Goal: Information Seeking & Learning: Learn about a topic

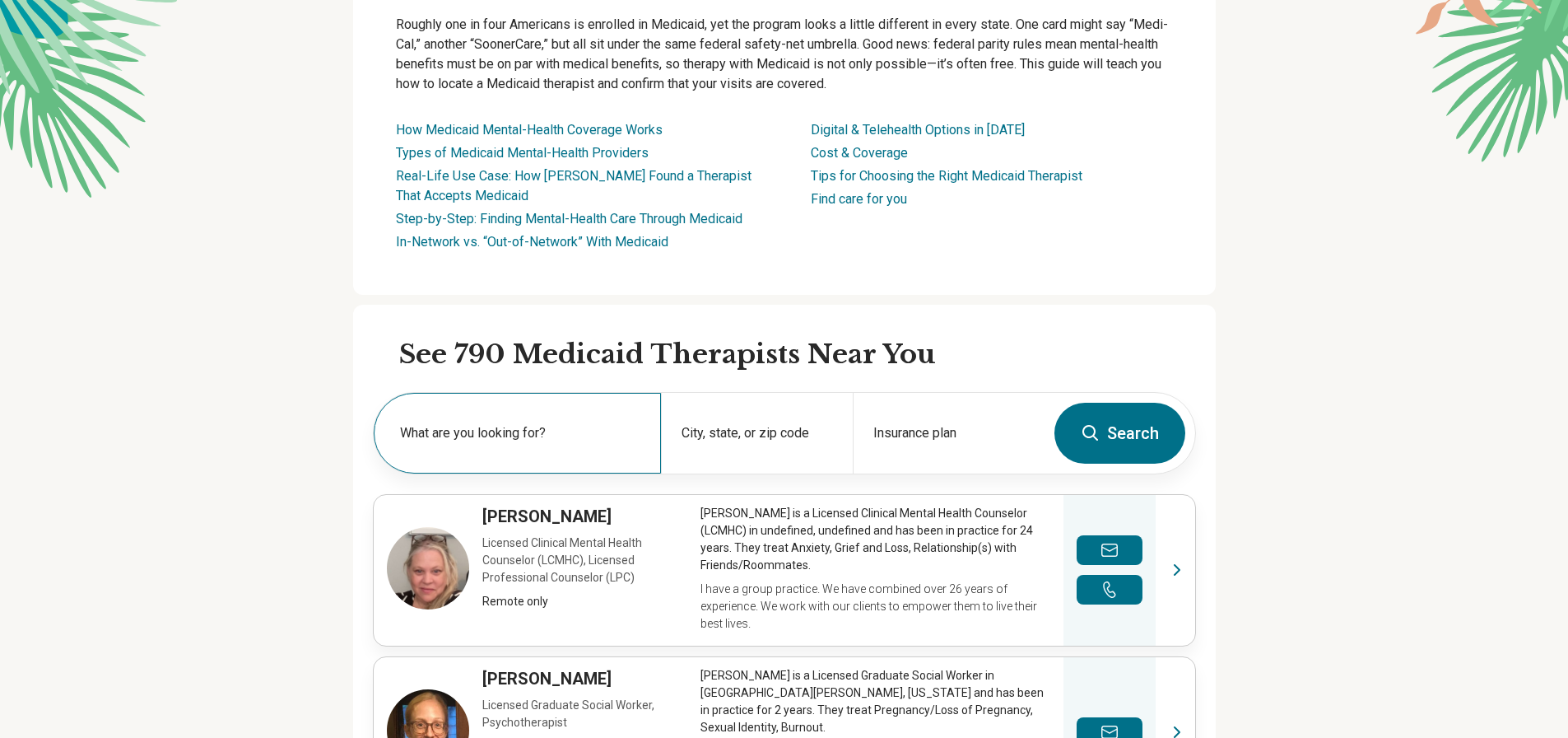
scroll to position [247, 0]
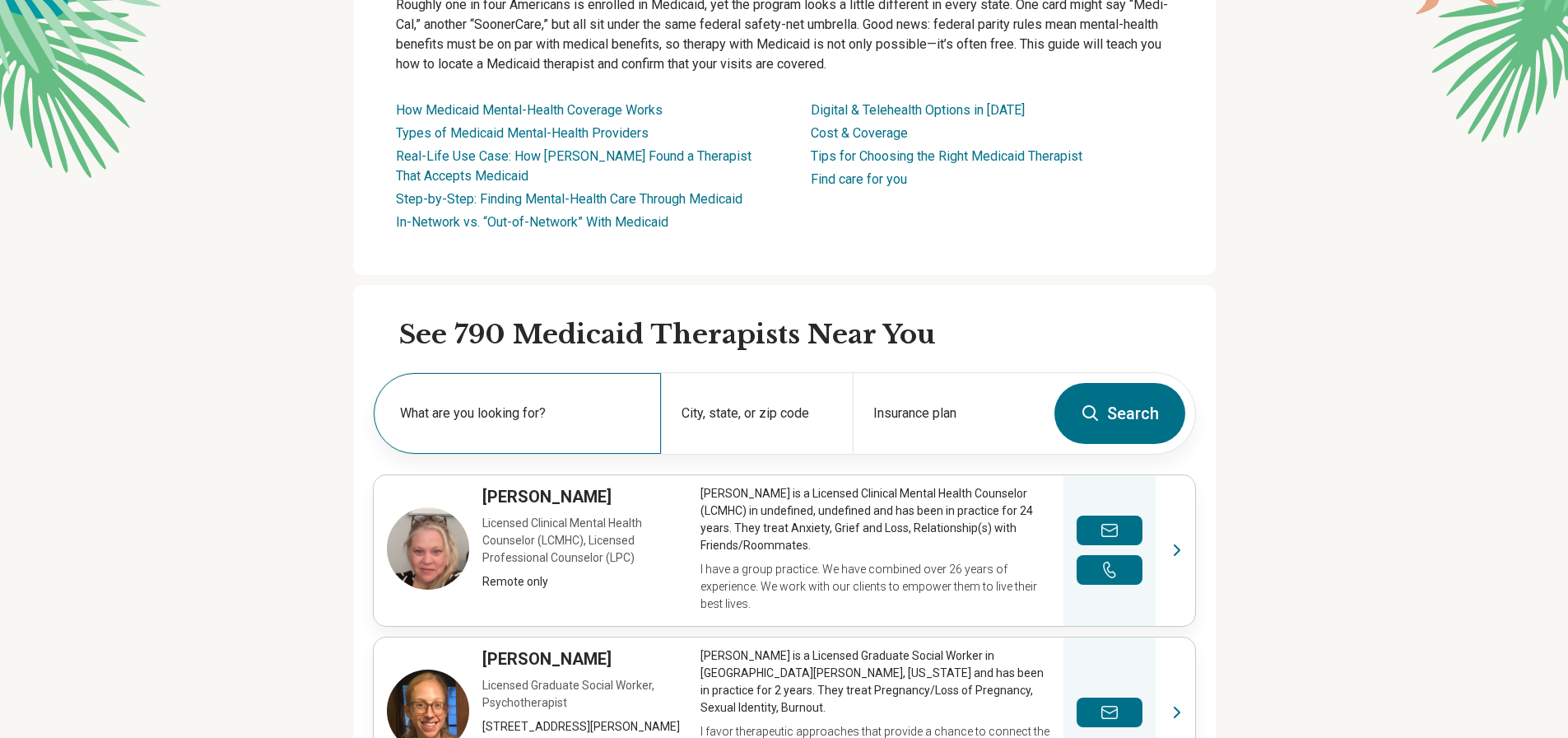
click at [590, 403] on label "What are you looking for?" at bounding box center [520, 412] width 242 height 20
click at [589, 403] on label "What are you looking for?" at bounding box center [520, 412] width 242 height 20
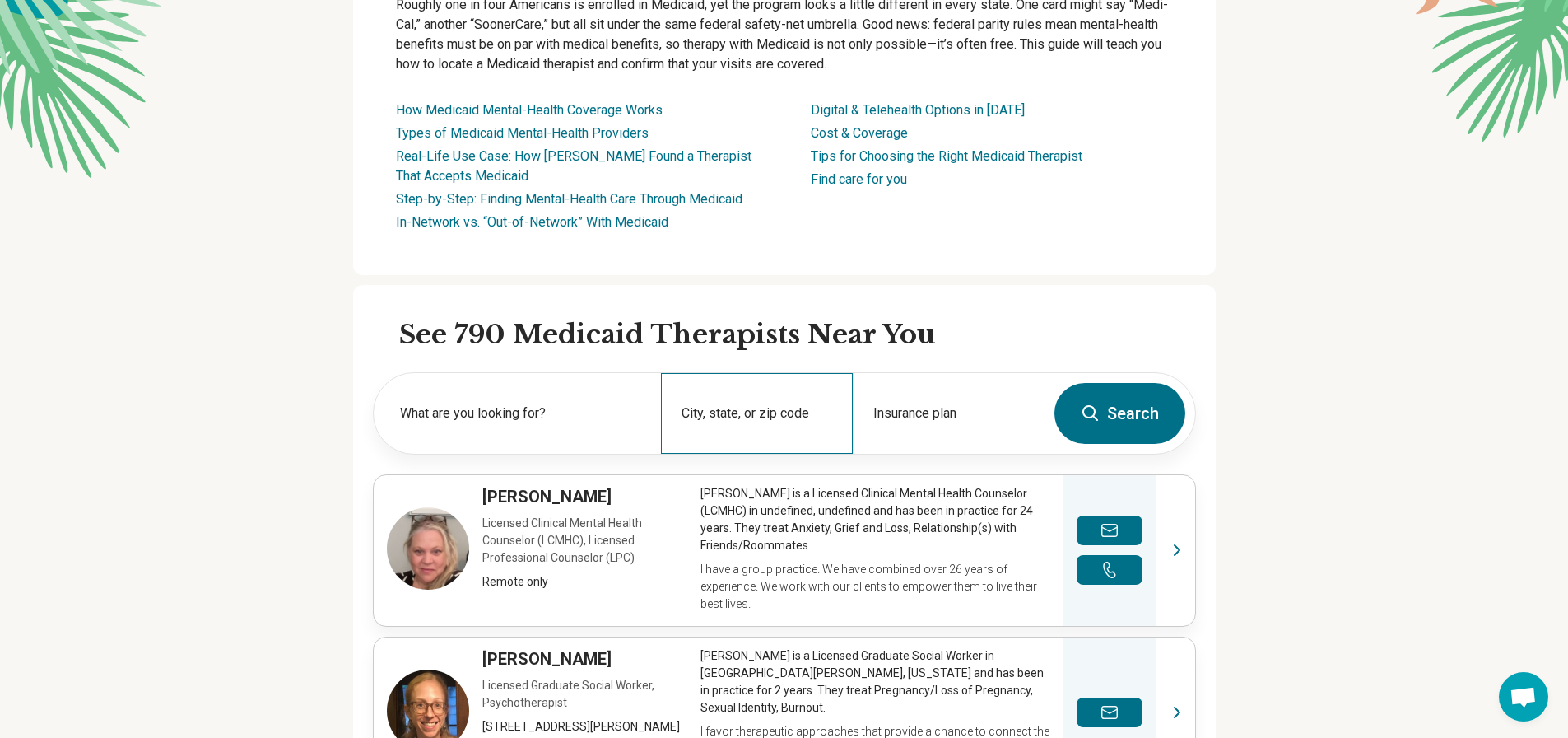
click at [731, 404] on div "City, state, or zip code" at bounding box center [757, 413] width 192 height 80
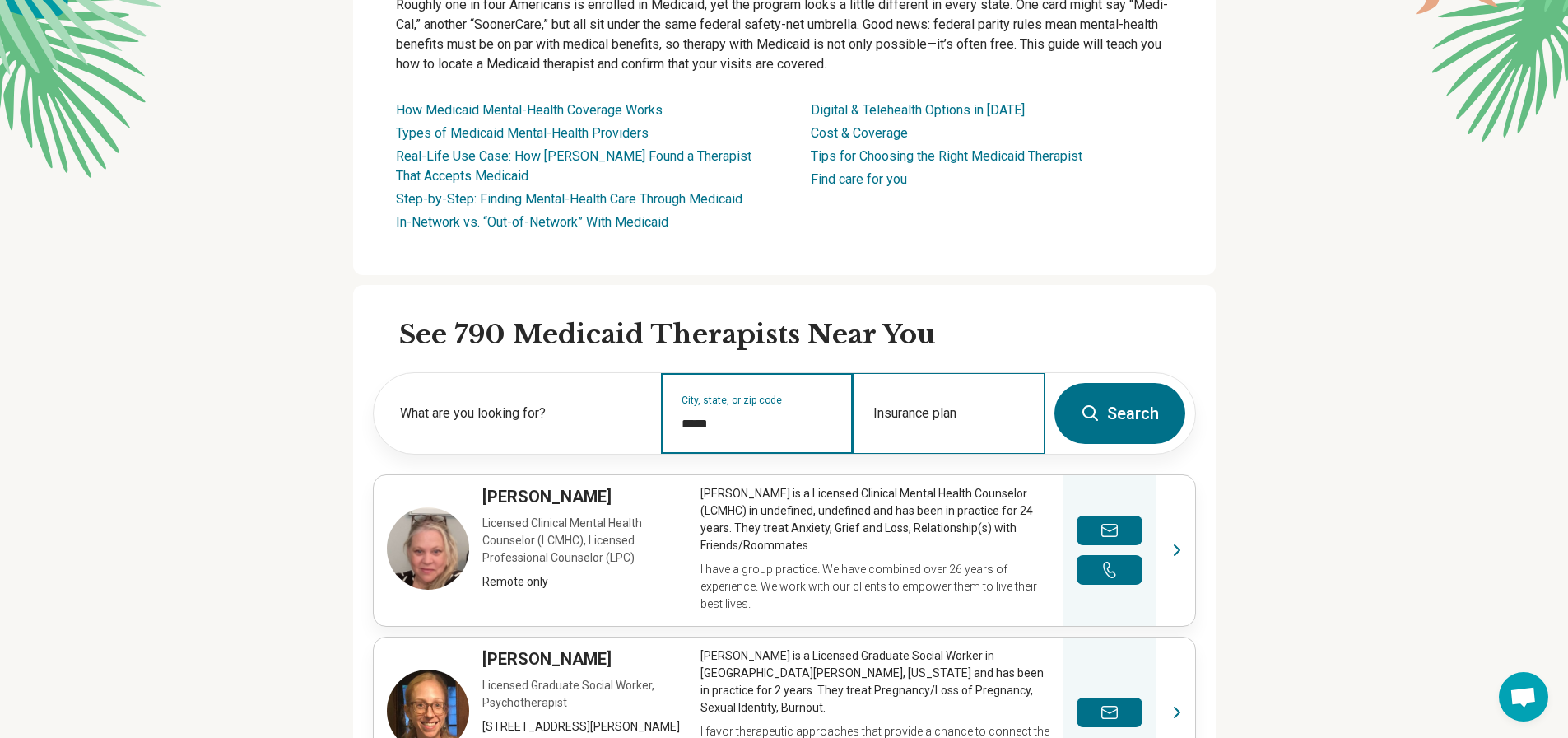
type input "*****"
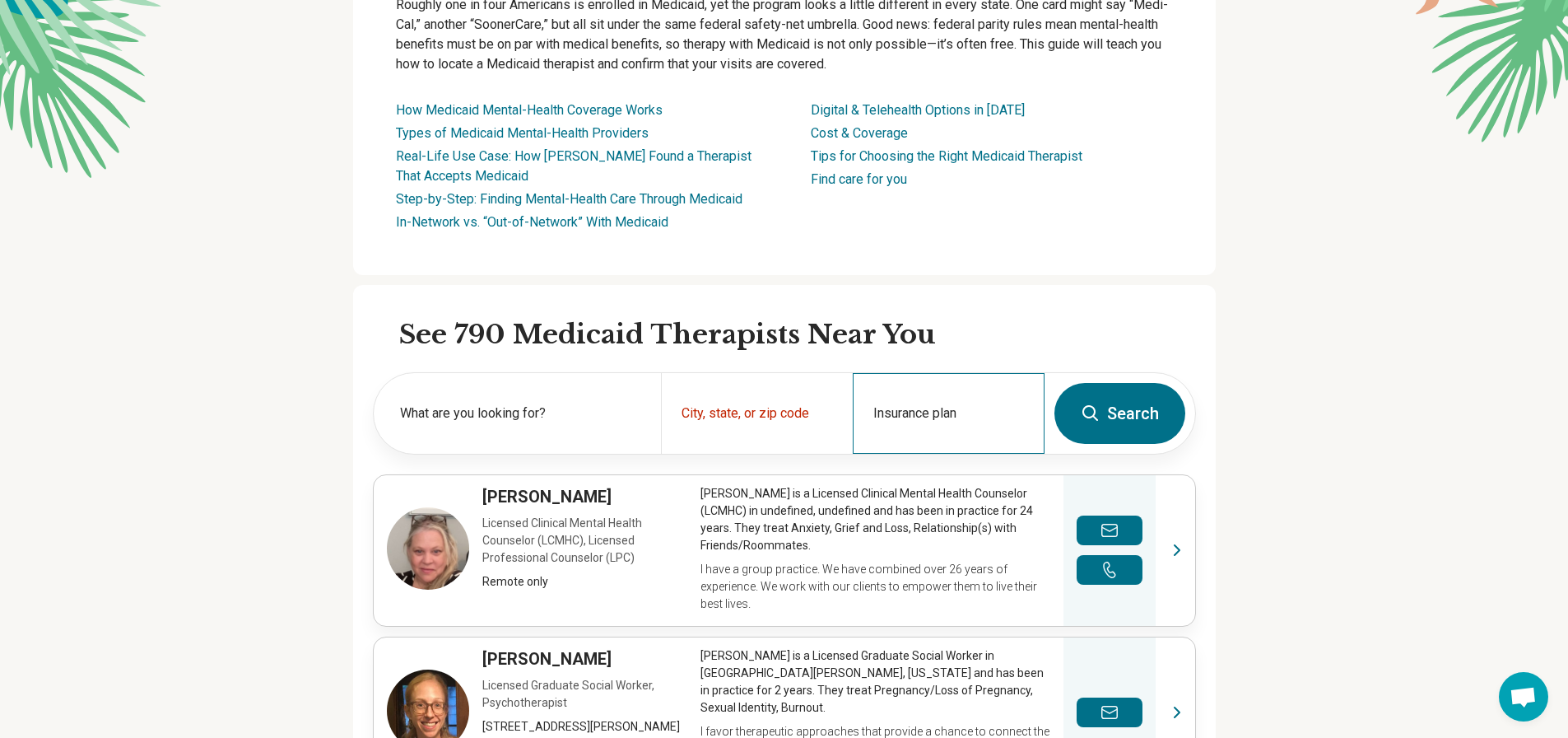
click at [941, 396] on div "Insurance plan" at bounding box center [949, 413] width 192 height 80
click at [948, 414] on input "Insurance plan" at bounding box center [949, 424] width 151 height 20
click at [848, 411] on div "City, state, or zip code" at bounding box center [757, 413] width 192 height 80
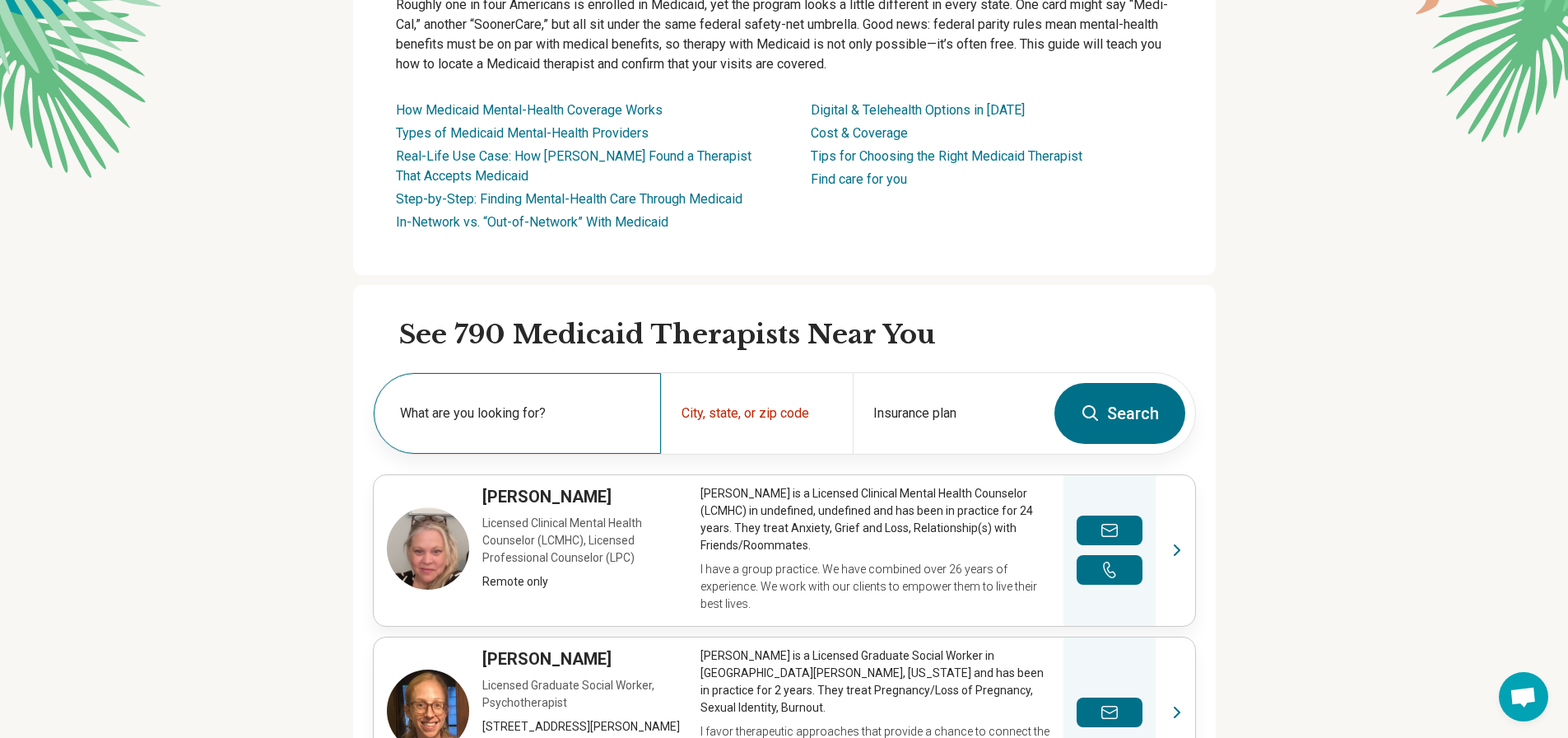
click at [518, 415] on label "What are you looking for?" at bounding box center [520, 412] width 242 height 20
click at [518, 415] on input "text" at bounding box center [520, 421] width 242 height 20
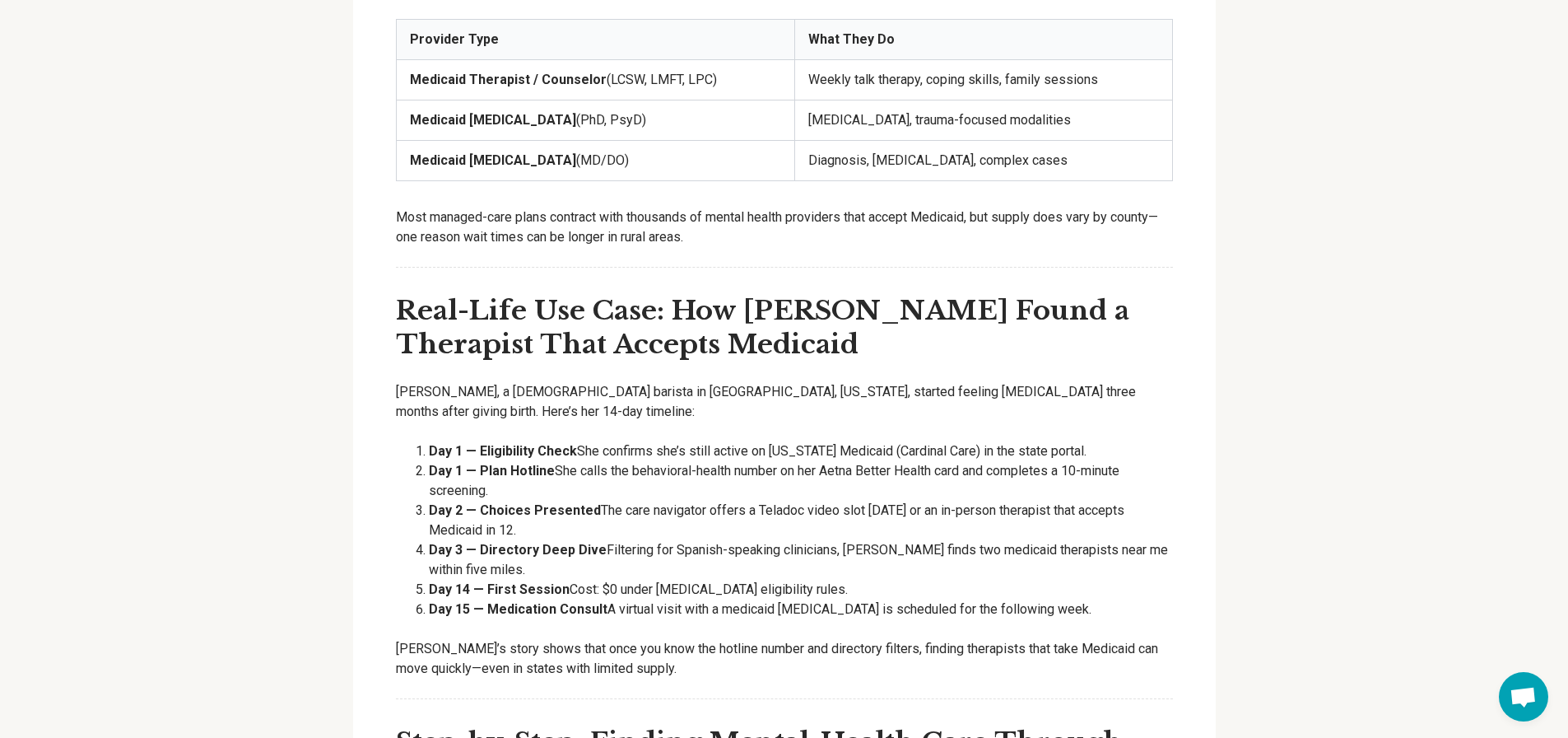
scroll to position [2388, 0]
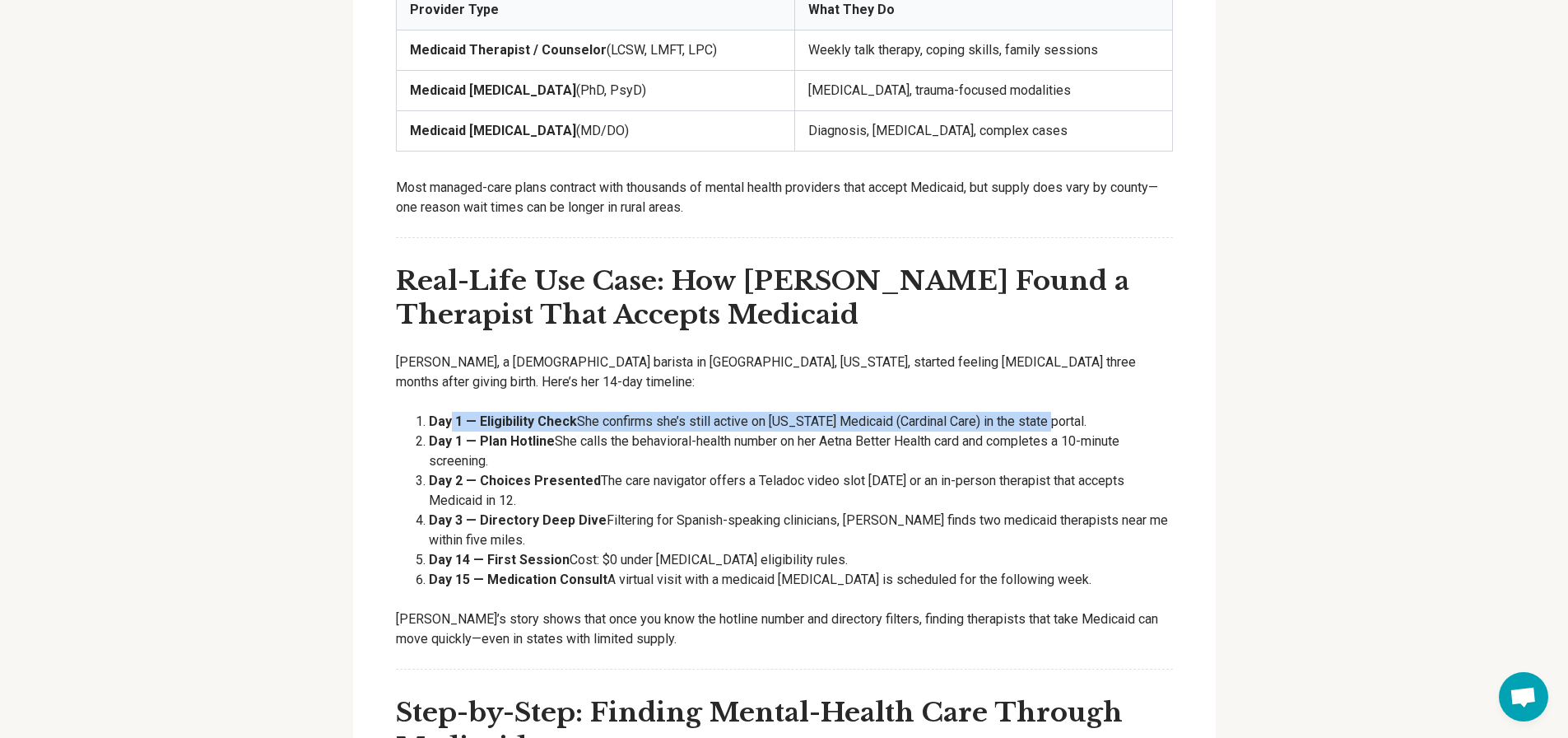
drag, startPoint x: 456, startPoint y: 416, endPoint x: 1049, endPoint y: 417, distance: 593.0
click at [1048, 411] on li "Day 1 — Eligibility Check She confirms she’s still active on [US_STATE] Medicai…" at bounding box center [801, 421] width 744 height 20
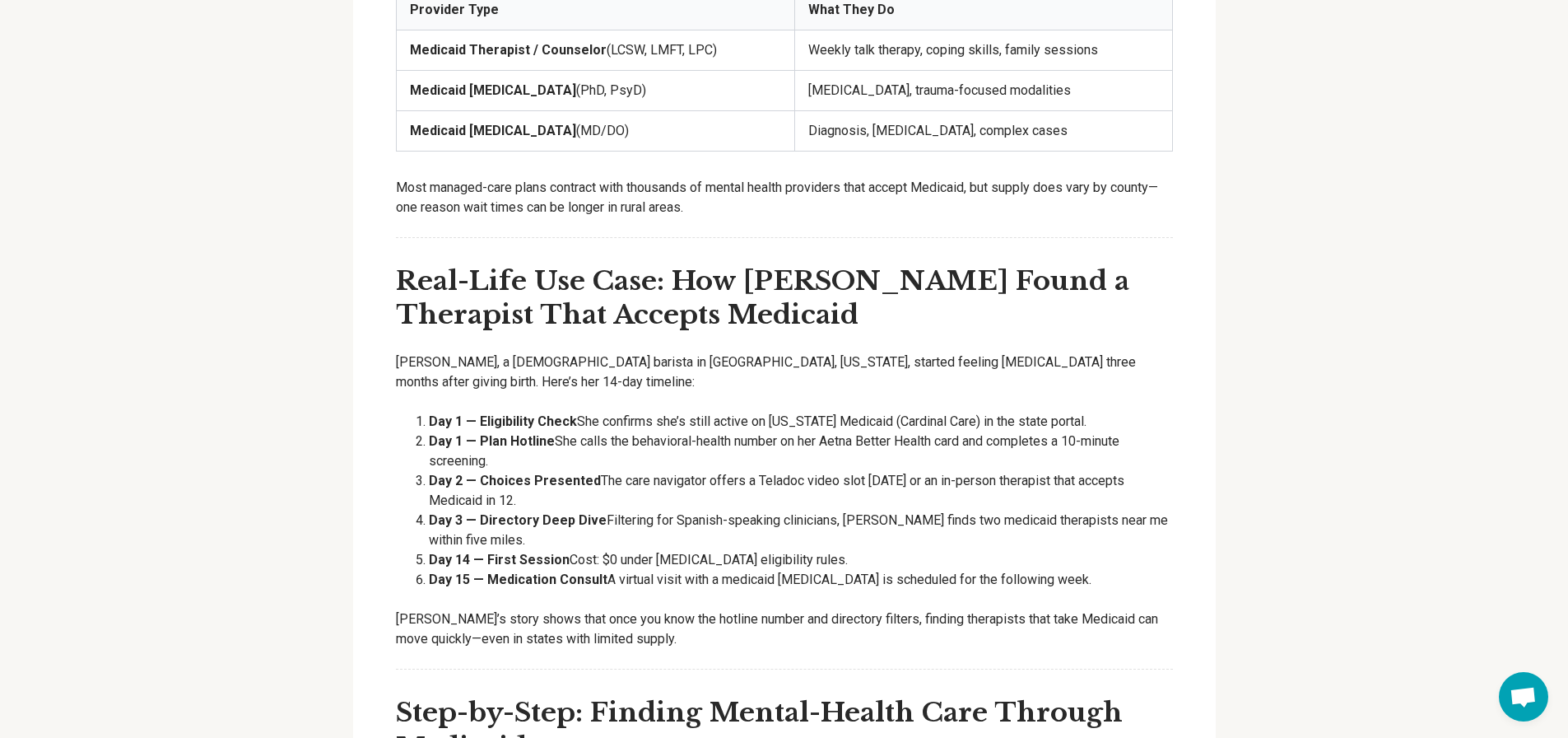
click at [1048, 431] on li "Day 1 — Plan Hotline She calls the behavioral-health number on her Aetna Better…" at bounding box center [801, 451] width 744 height 39
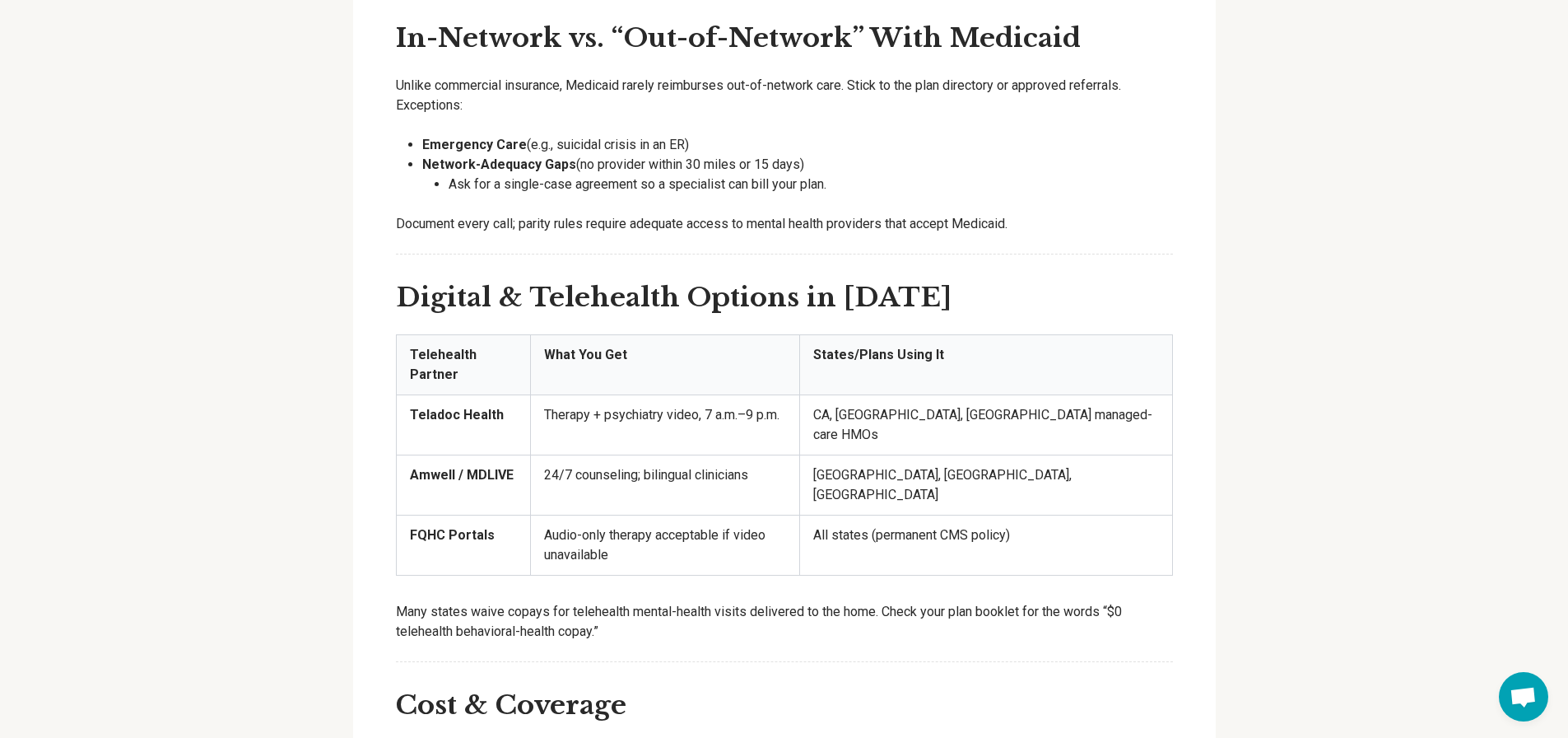
scroll to position [3458, 0]
